Goal: Navigation & Orientation: Find specific page/section

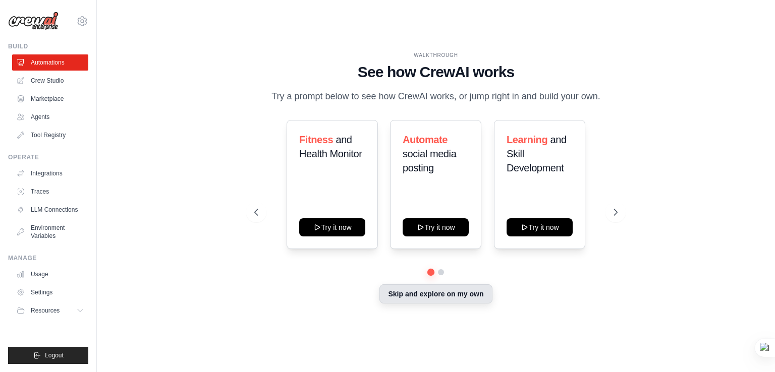
click at [460, 291] on button "Skip and explore on my own" at bounding box center [435, 294] width 112 height 19
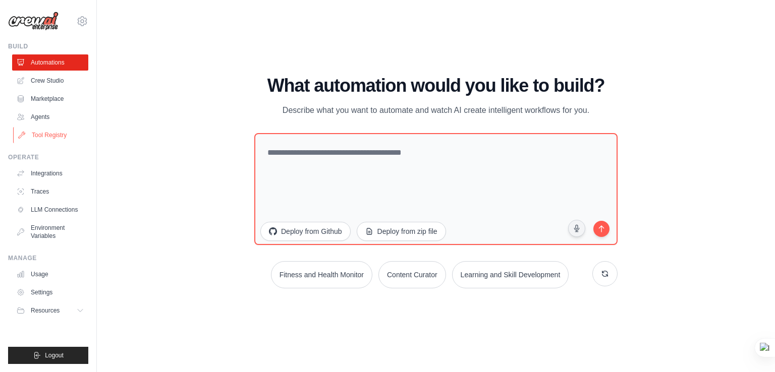
click at [57, 136] on link "Tool Registry" at bounding box center [51, 135] width 76 height 16
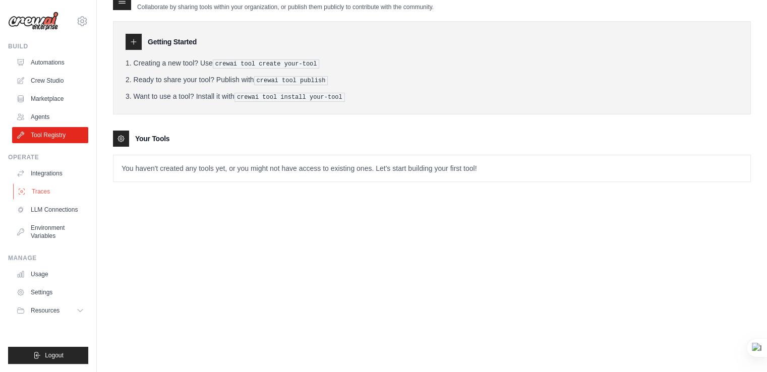
scroll to position [20, 0]
click at [63, 314] on button "Resources" at bounding box center [51, 311] width 76 height 16
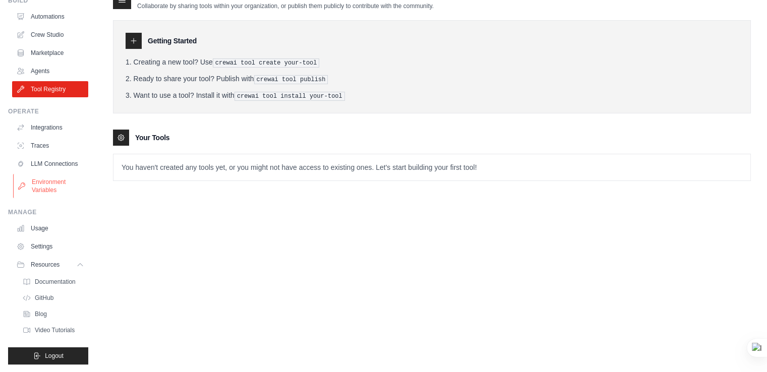
scroll to position [54, 0]
click at [62, 282] on span "Documentation" at bounding box center [56, 281] width 41 height 8
